Goal: Find specific page/section: Find specific page/section

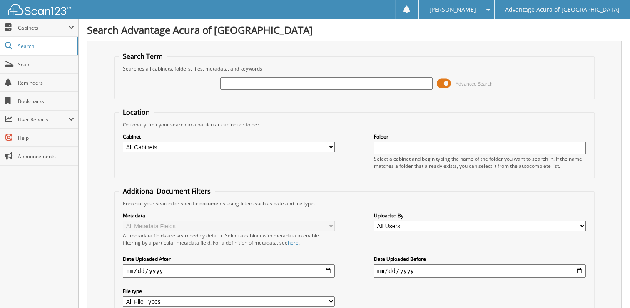
click at [248, 82] on input "text" at bounding box center [326, 83] width 212 height 13
type input "36757"
click at [446, 81] on span at bounding box center [444, 83] width 14 height 13
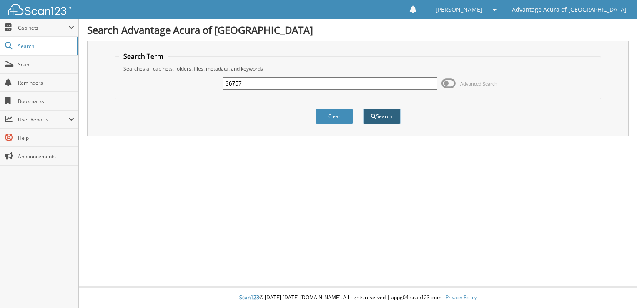
click at [380, 114] on button "Search" at bounding box center [382, 115] width 38 height 15
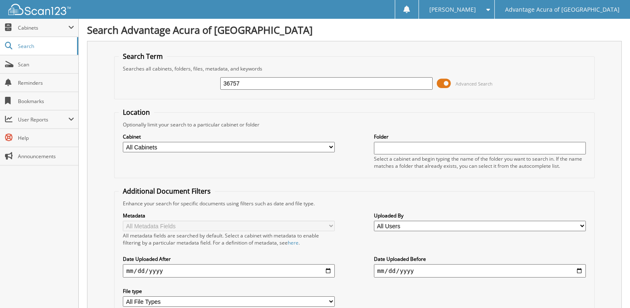
click at [450, 80] on span at bounding box center [444, 83] width 14 height 13
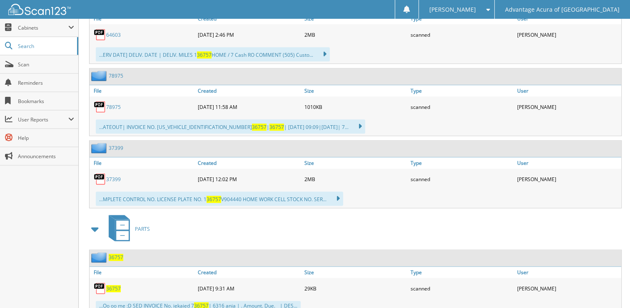
scroll to position [727, 0]
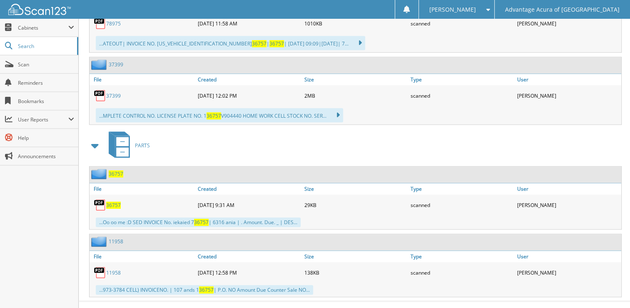
click at [110, 201] on span "36757" at bounding box center [113, 204] width 15 height 7
